Goal: Information Seeking & Learning: Learn about a topic

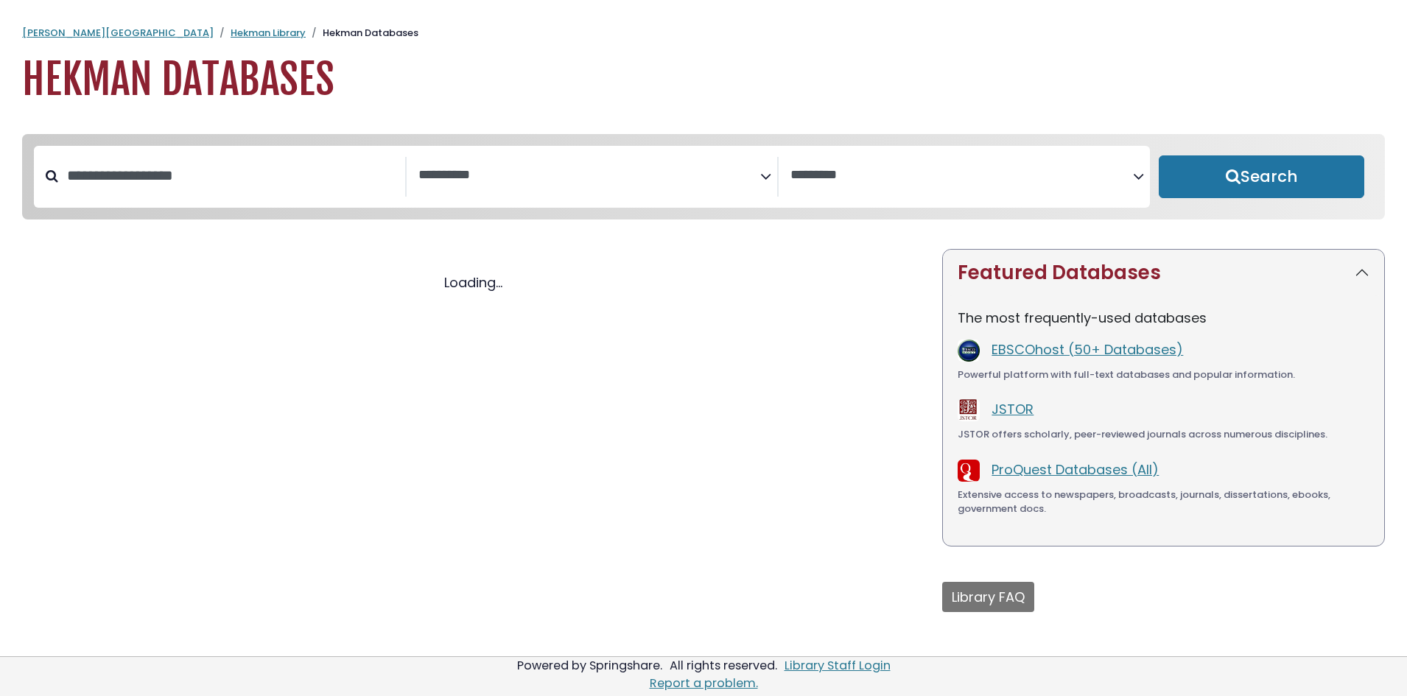
select select "Database Subject Filter"
select select "Database Vendors Filter"
select select "Database Subject Filter"
select select "Database Vendors Filter"
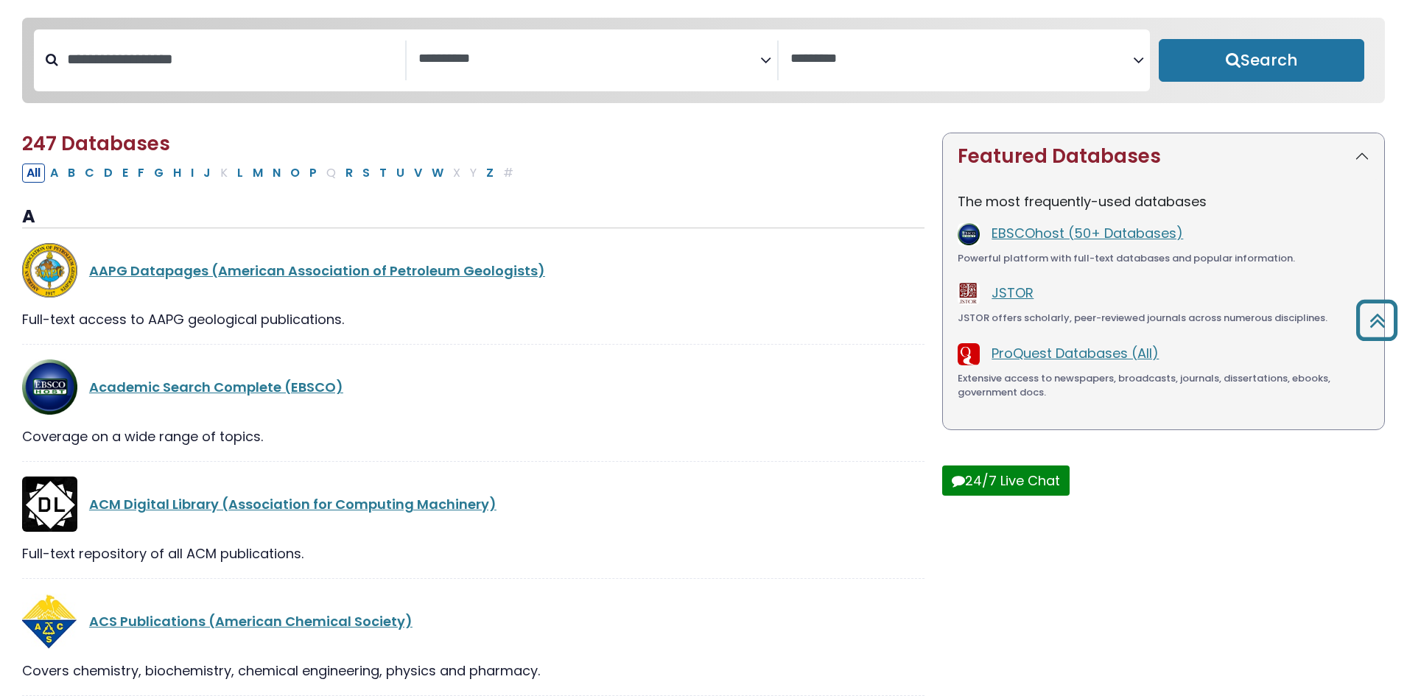
scroll to position [74, 0]
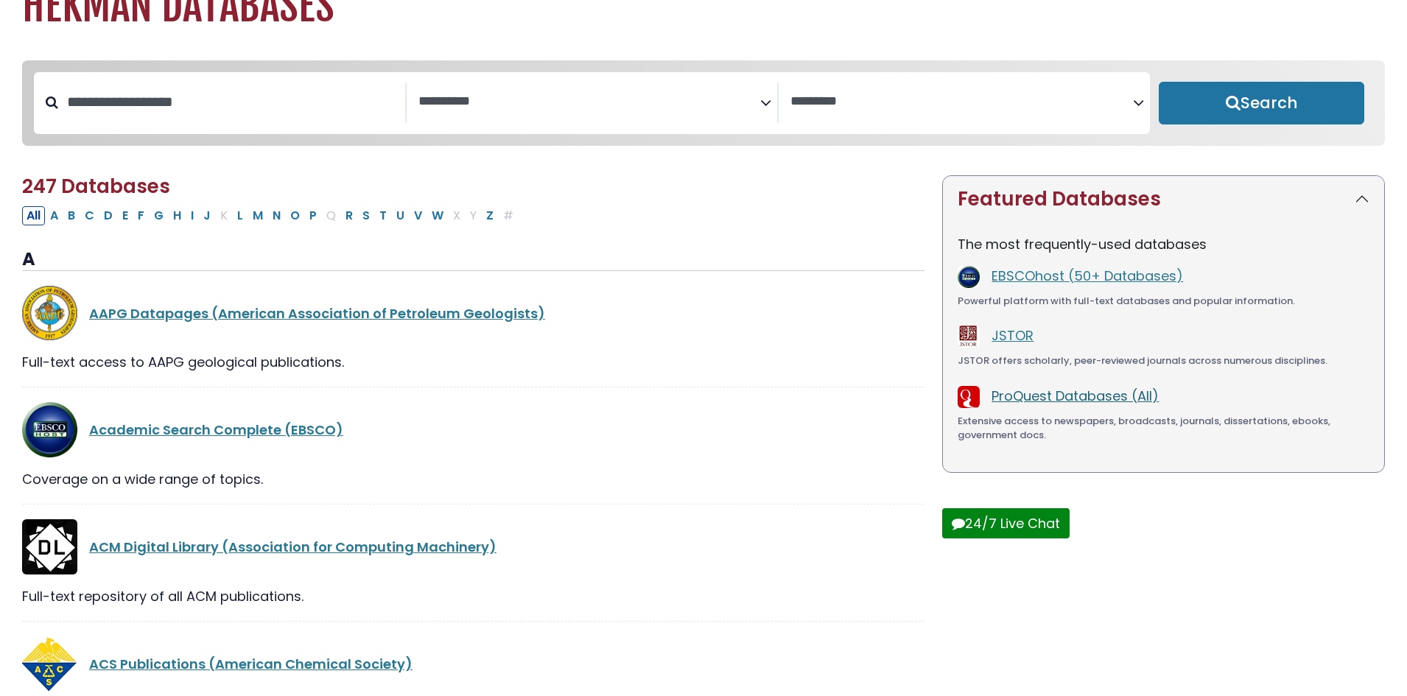
click at [1050, 399] on link "ProQuest Databases (All)" at bounding box center [1074, 396] width 167 height 18
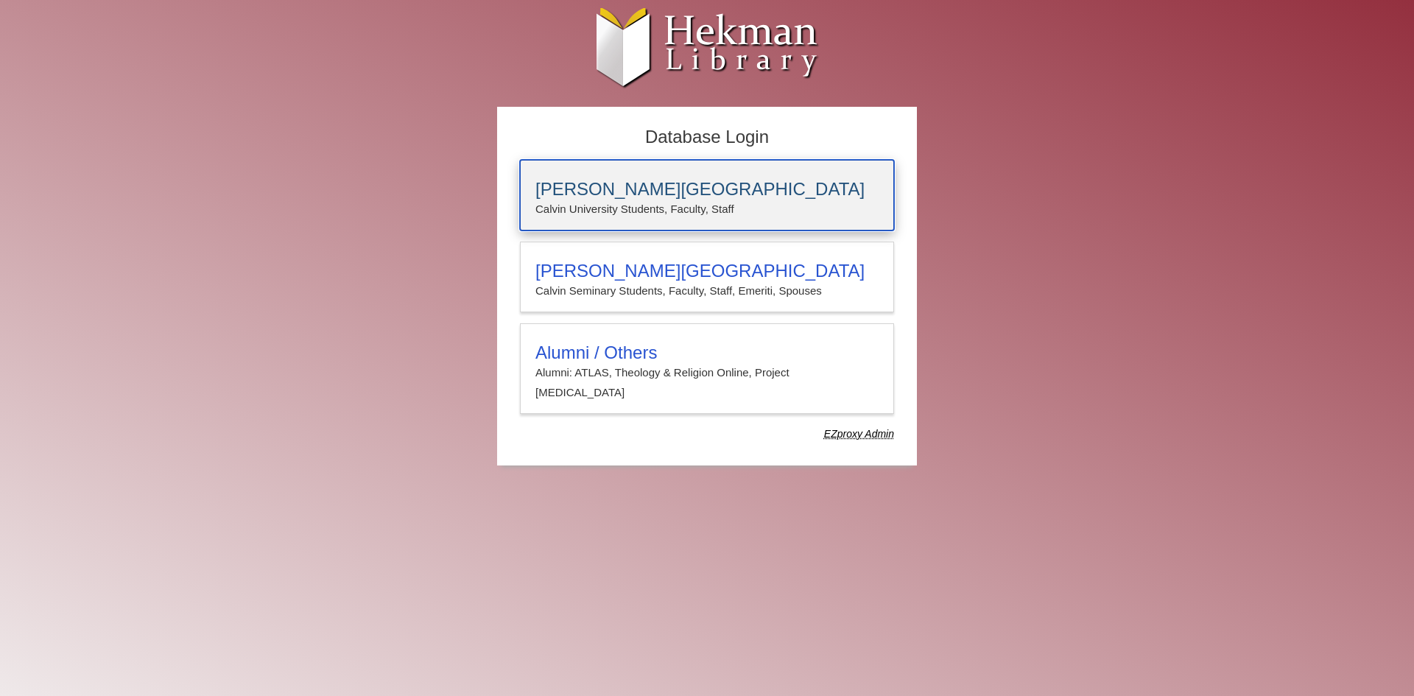
click at [660, 186] on h3 "[PERSON_NAME][GEOGRAPHIC_DATA]" at bounding box center [706, 189] width 343 height 21
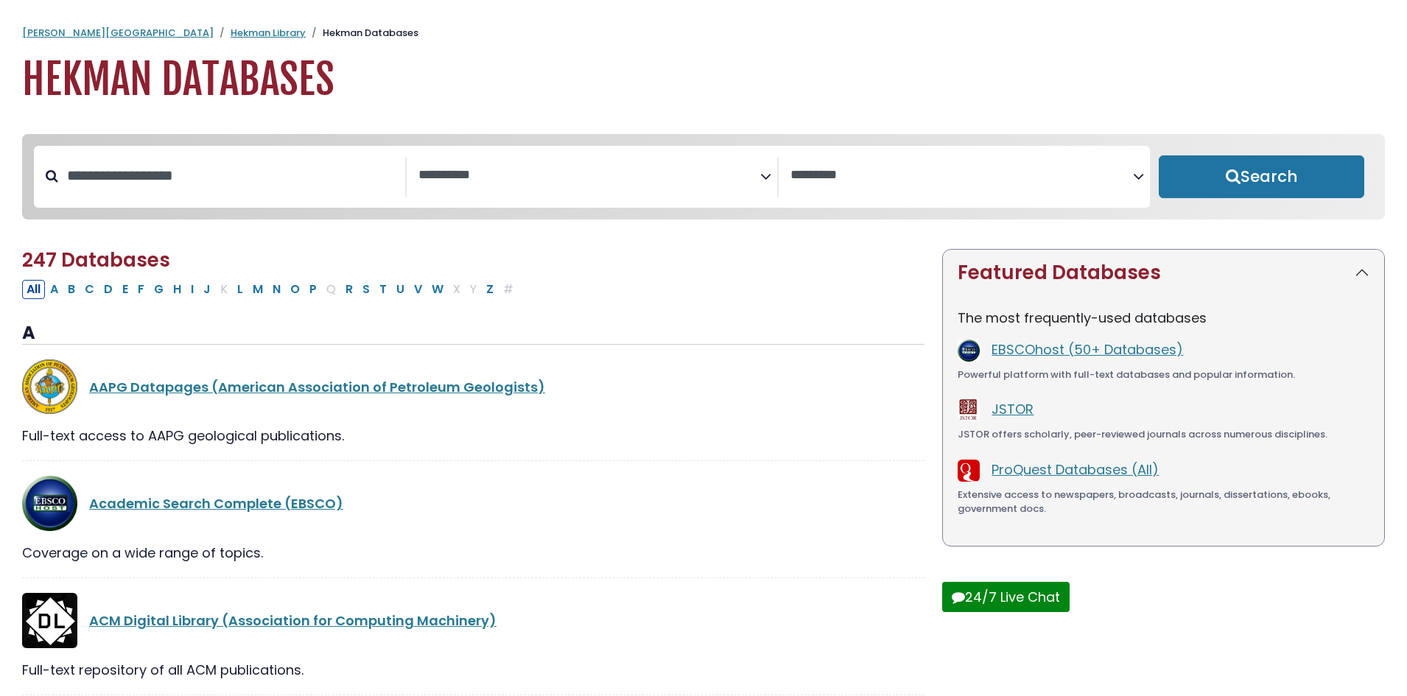
select select "Database Subject Filter"
select select "Database Vendors Filter"
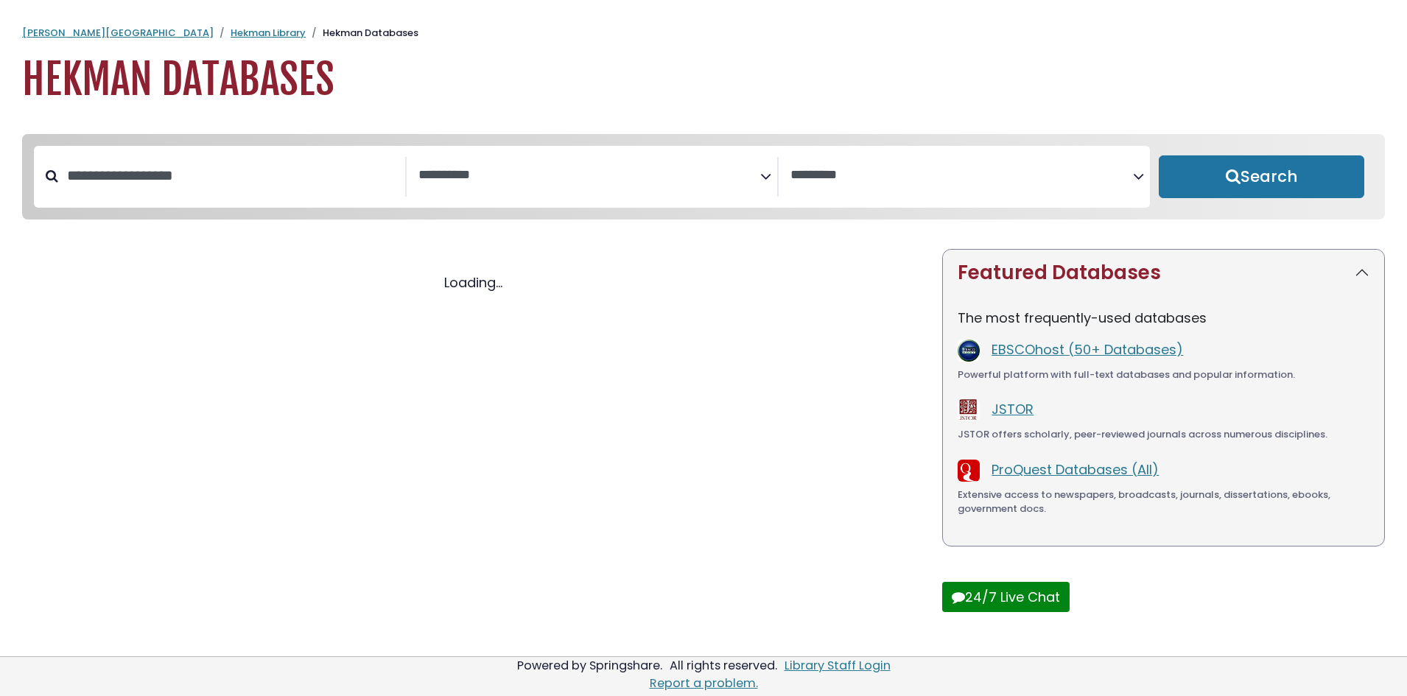
select select "Database Subject Filter"
select select "Database Vendors Filter"
select select "Database Subject Filter"
select select "Database Vendors Filter"
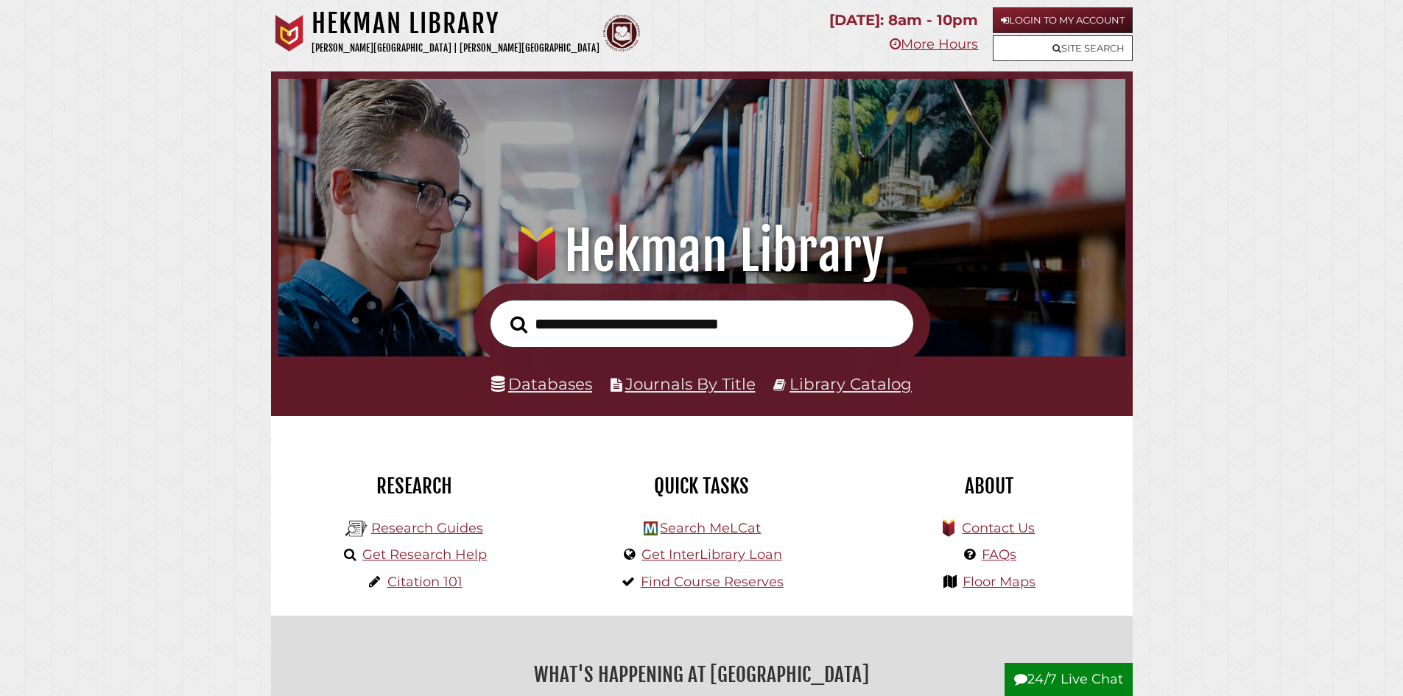
scroll to position [280, 840]
click at [474, 530] on link "Research Guides" at bounding box center [427, 528] width 112 height 16
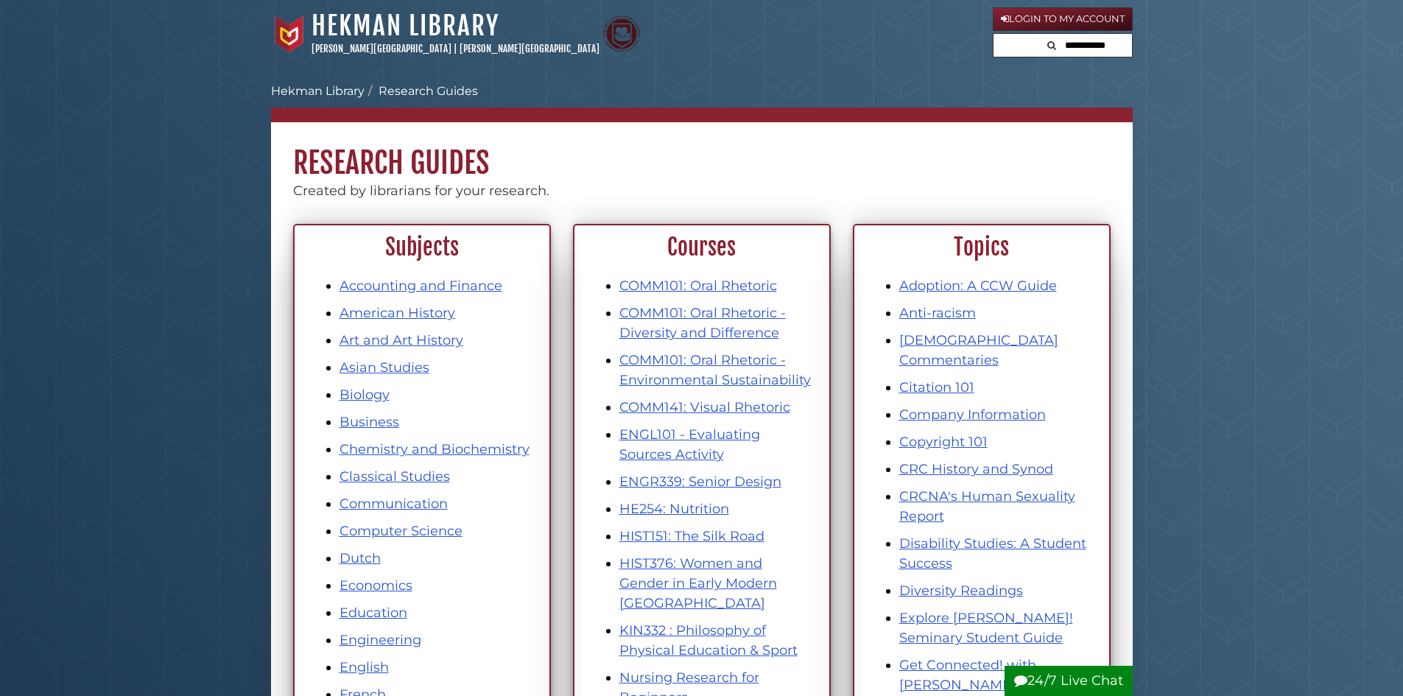
drag, startPoint x: 474, startPoint y: 530, endPoint x: 451, endPoint y: 556, distance: 34.4
click at [451, 556] on li "Dutch" at bounding box center [437, 559] width 194 height 20
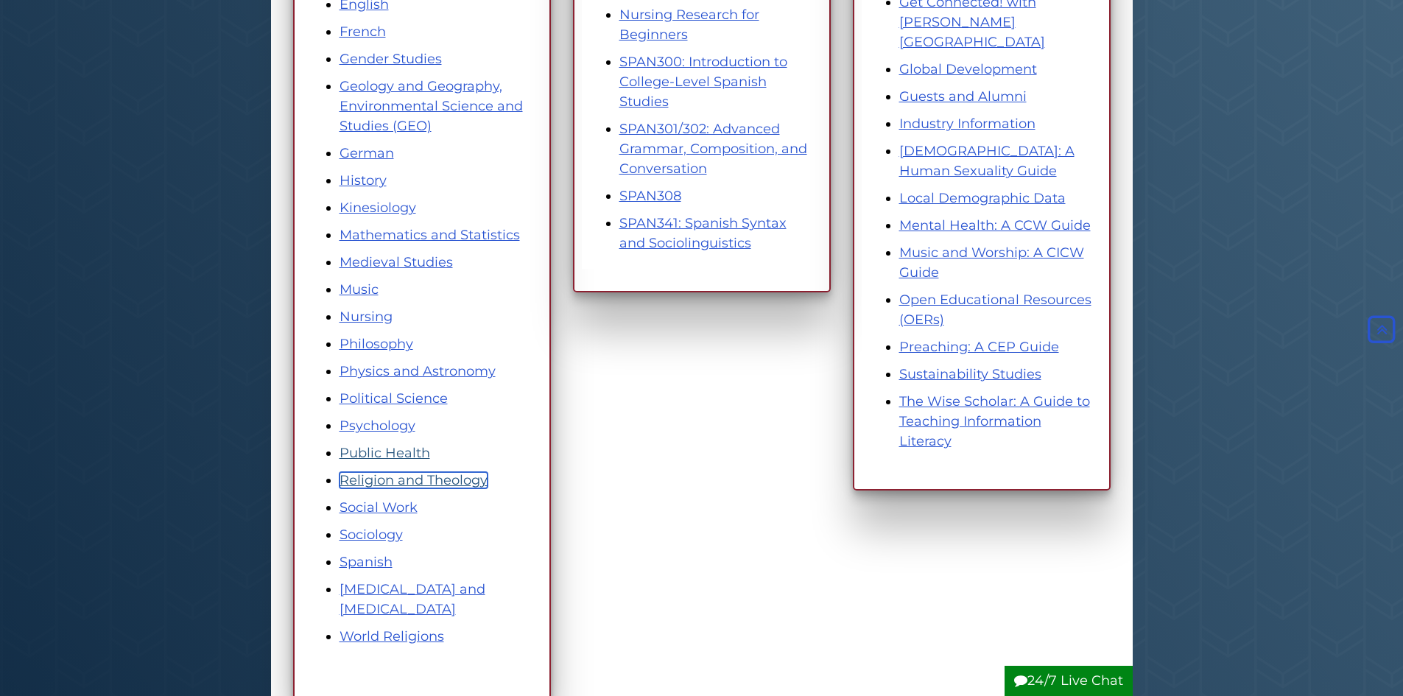
scroll to position [589, 0]
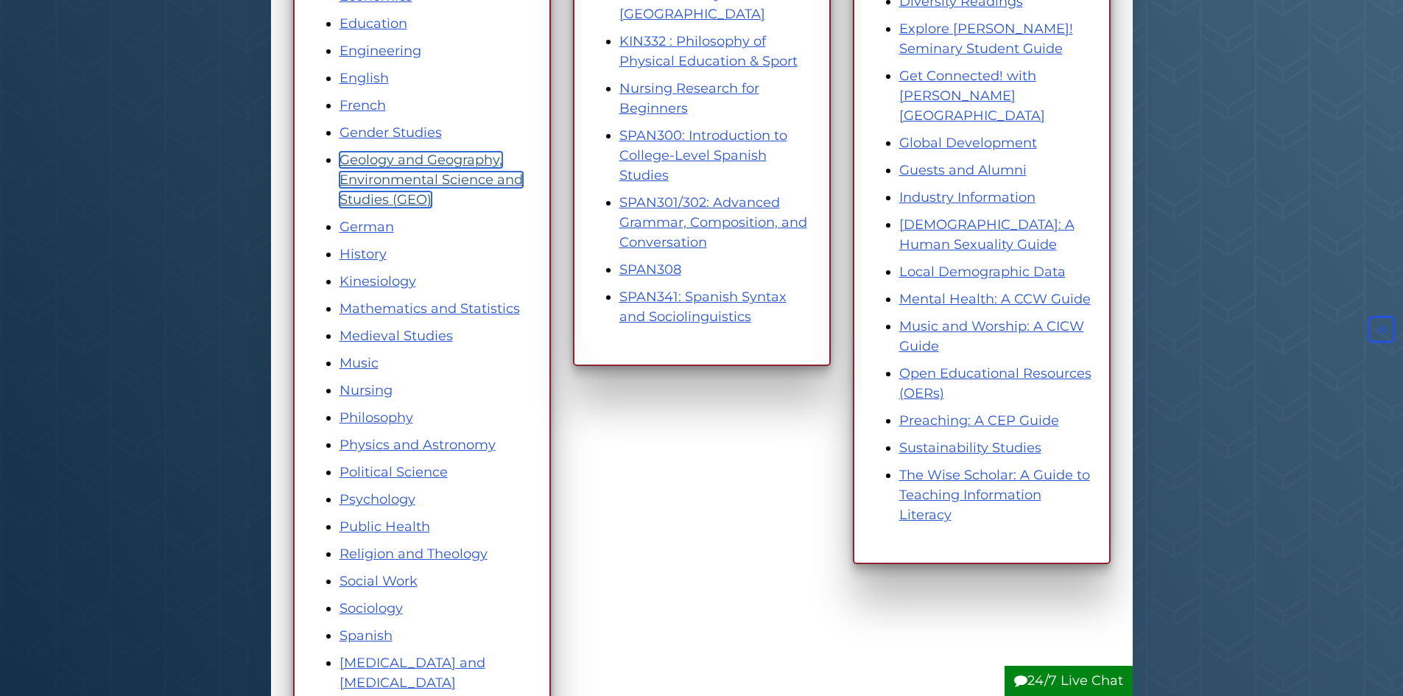
click at [400, 178] on link "Geology and Geography, Environmental Science and Studies (GEO)" at bounding box center [431, 180] width 183 height 56
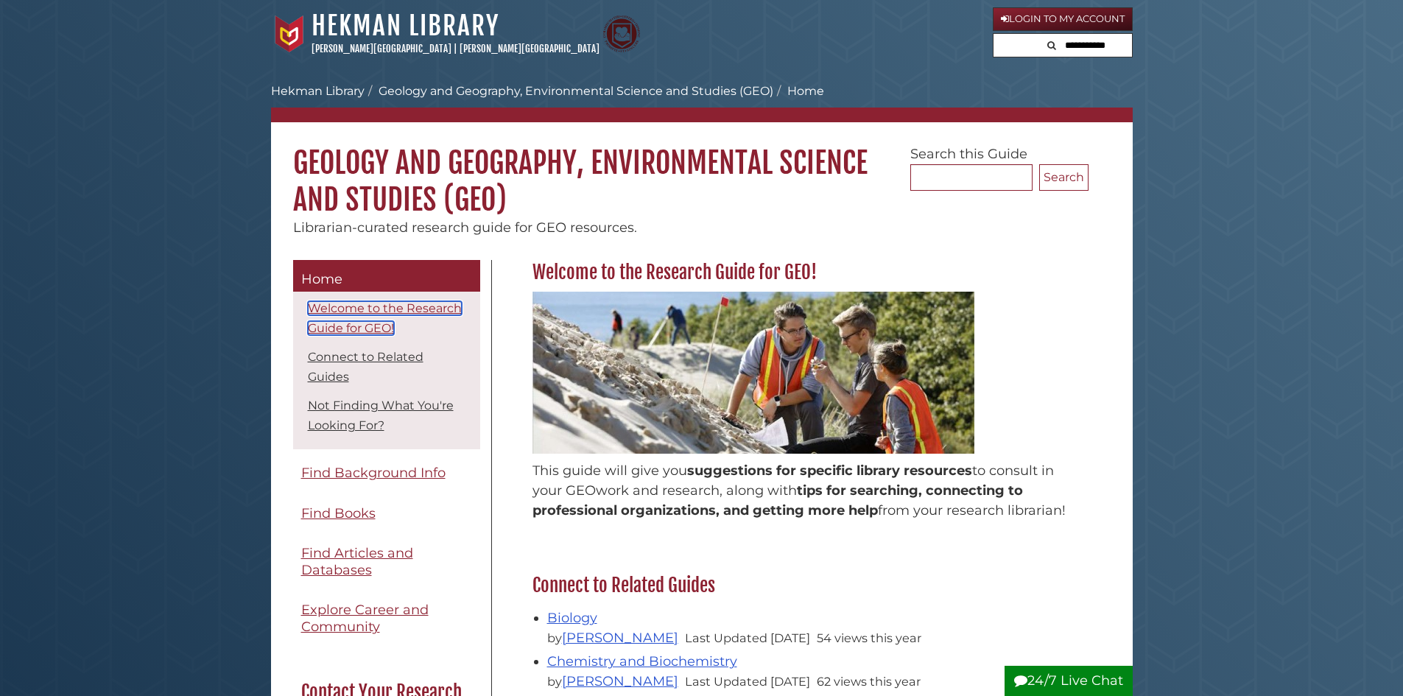
click at [401, 334] on link "Welcome to the Research Guide for GEO!" at bounding box center [385, 318] width 154 height 34
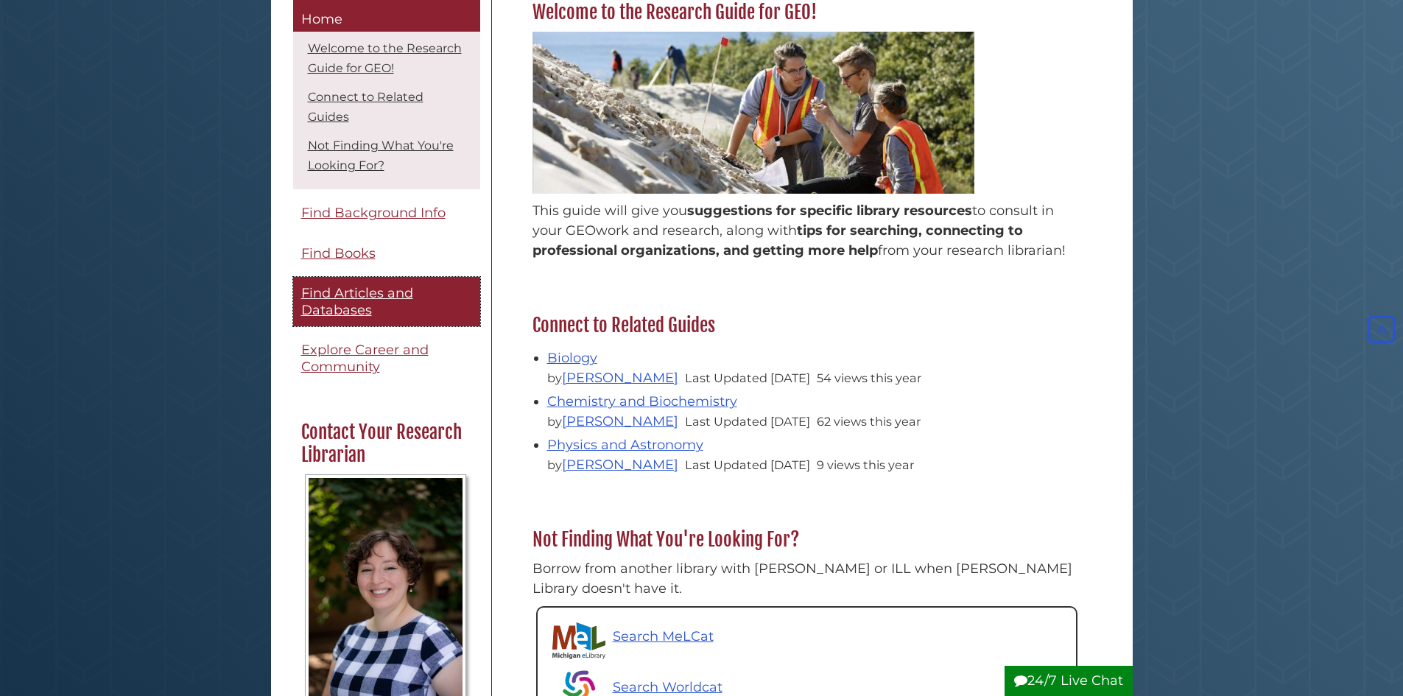
click at [387, 312] on link "Find Articles and Databases" at bounding box center [386, 302] width 187 height 49
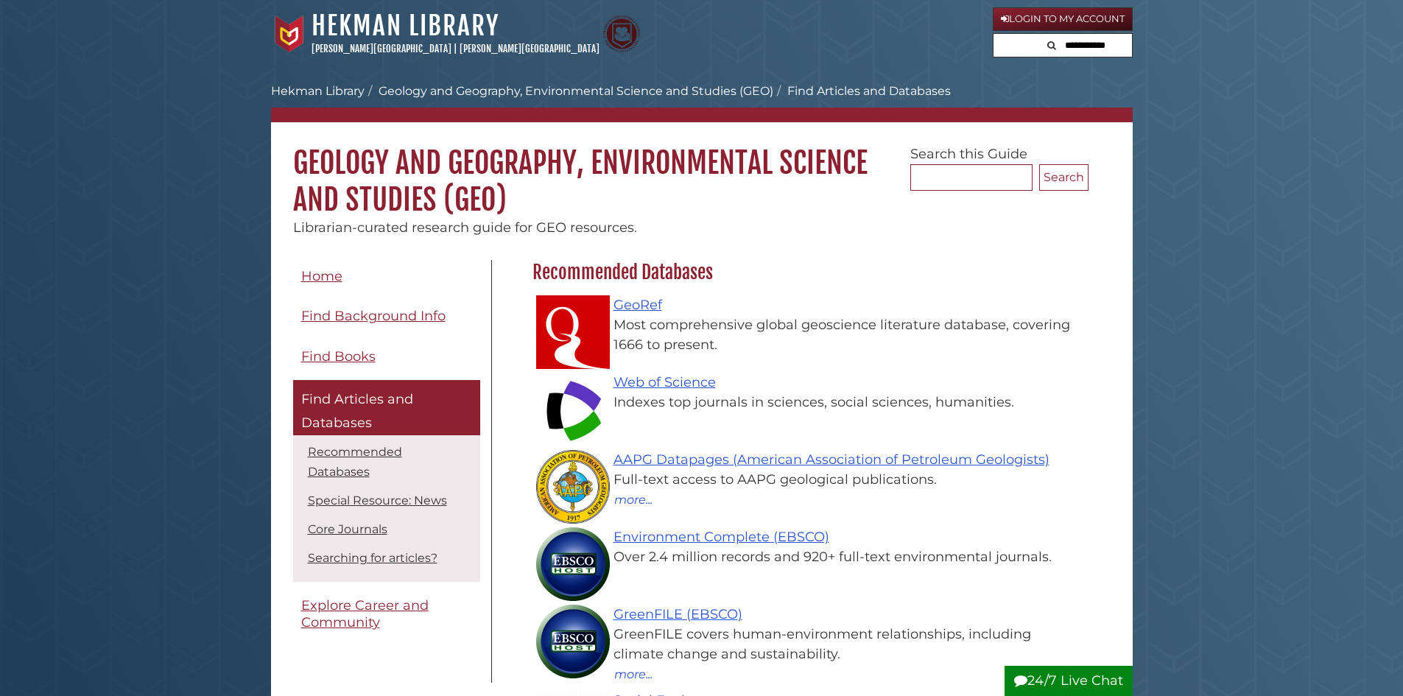
scroll to position [429, 563]
click at [620, 311] on link "GeoRef" at bounding box center [638, 305] width 49 height 16
